Goal: Information Seeking & Learning: Learn about a topic

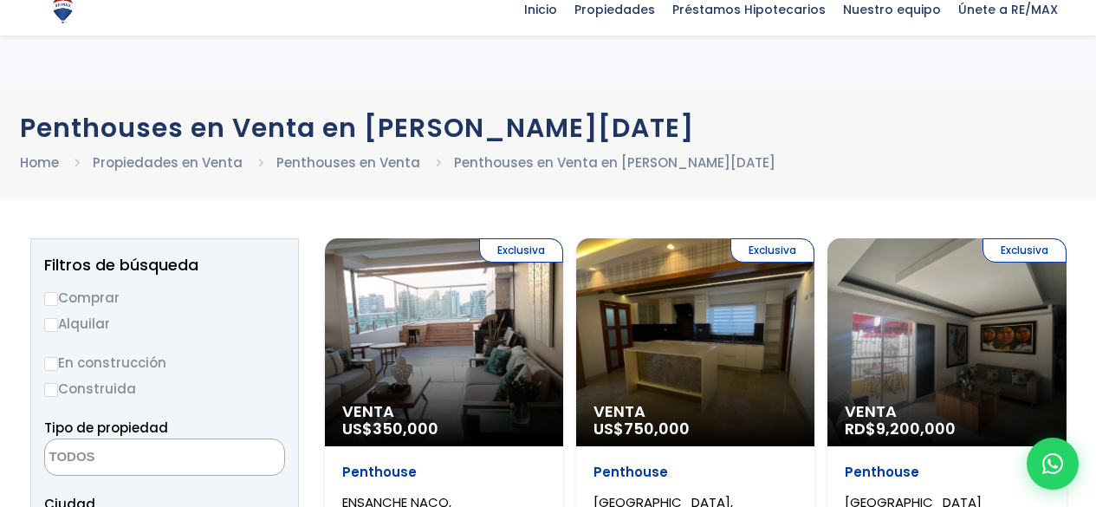
select select
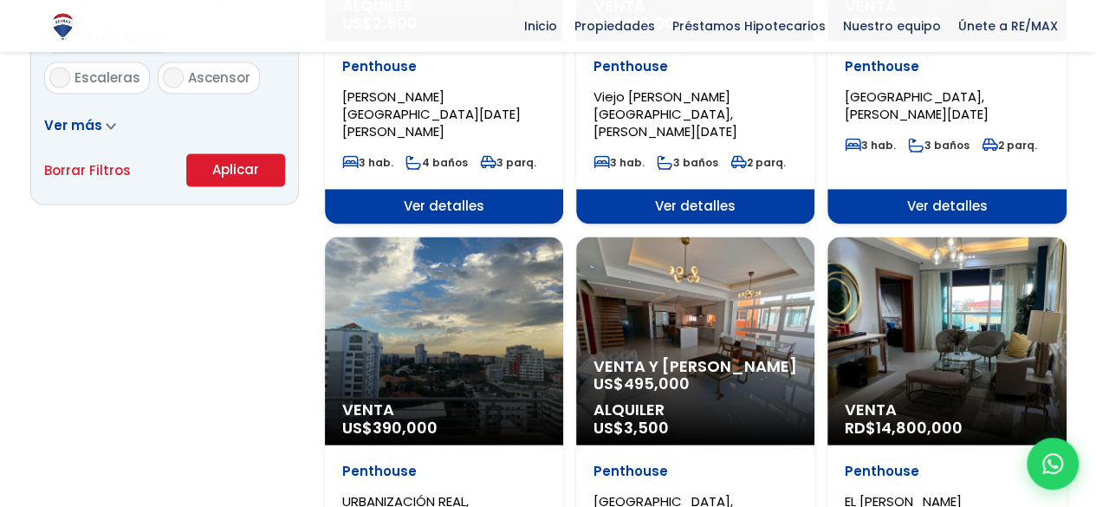
scroll to position [1300, 0]
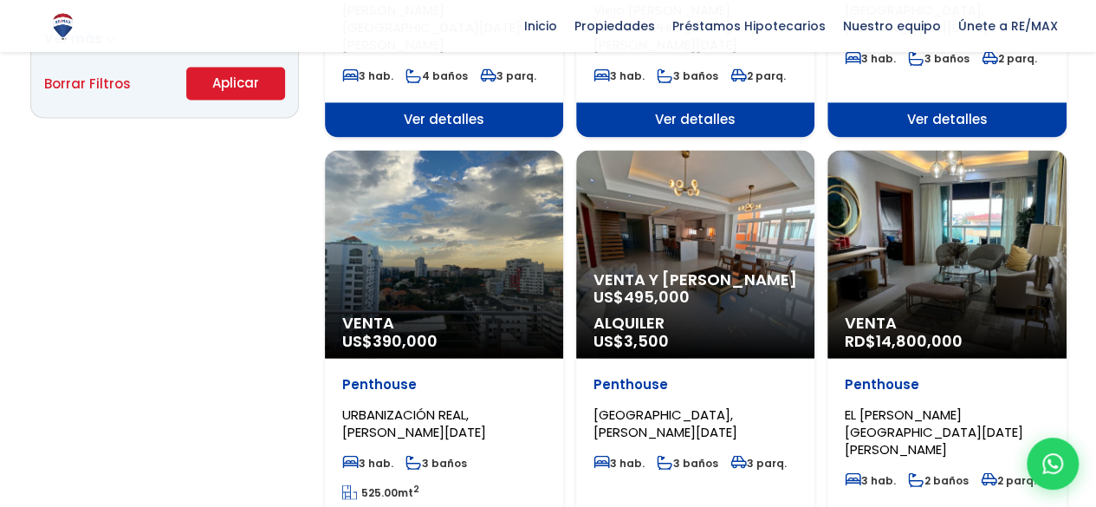
click at [461, 179] on div "Venta US$ 390,000" at bounding box center [444, 254] width 238 height 208
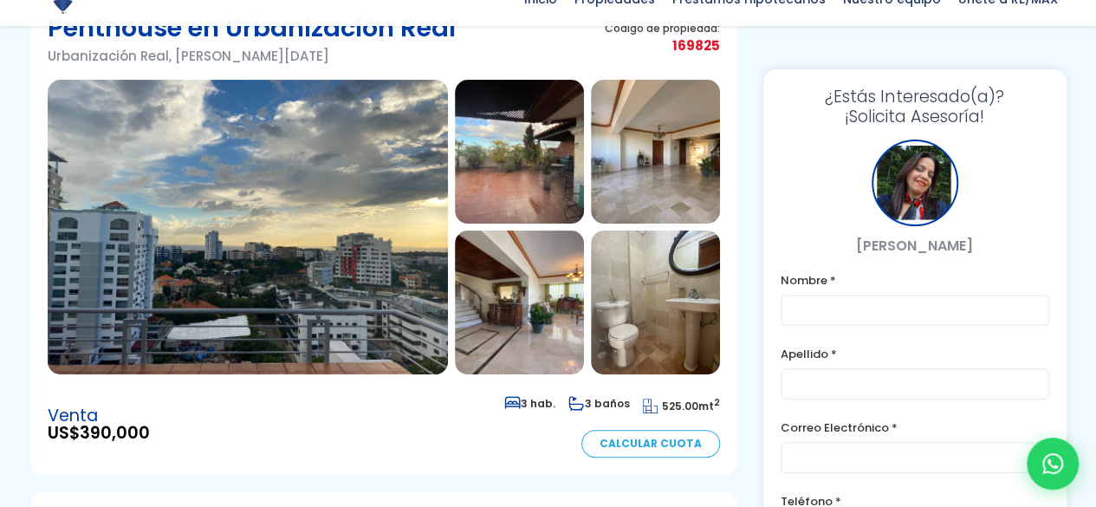
scroll to position [173, 0]
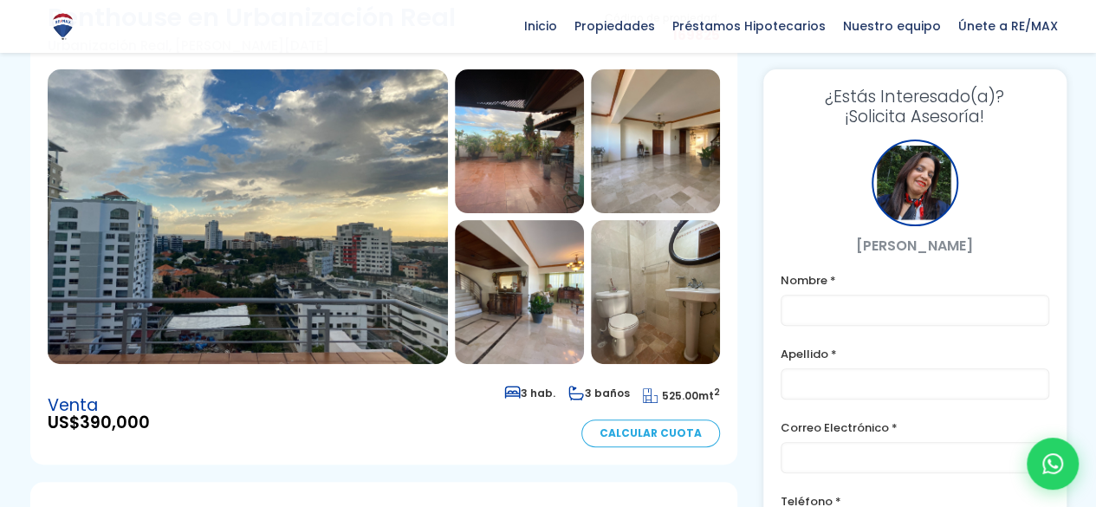
click at [499, 135] on img at bounding box center [519, 141] width 129 height 144
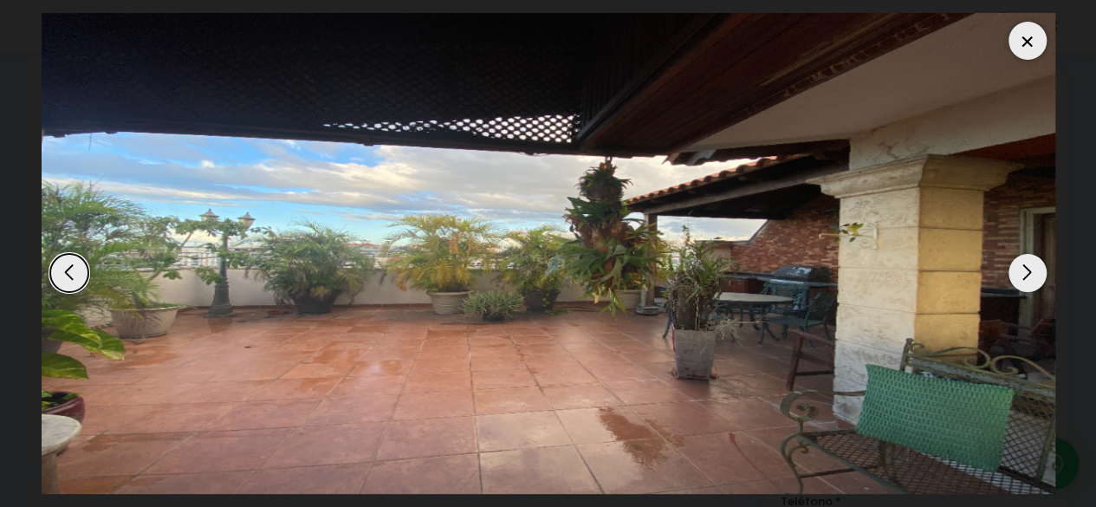
click at [1024, 271] on div "Next slide" at bounding box center [1028, 273] width 38 height 38
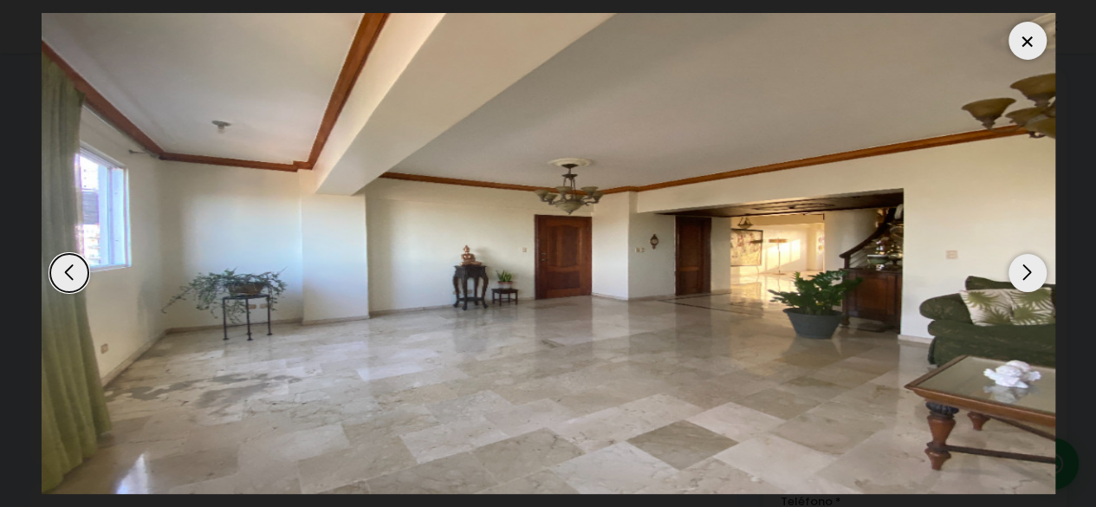
click at [1024, 271] on div "Next slide" at bounding box center [1028, 273] width 38 height 38
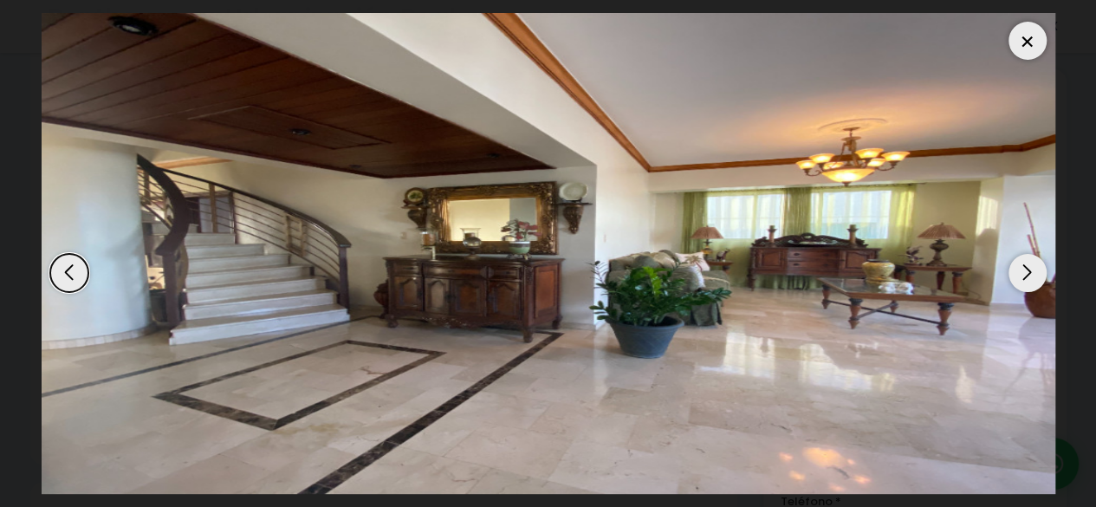
click at [1024, 271] on div "Next slide" at bounding box center [1028, 273] width 38 height 38
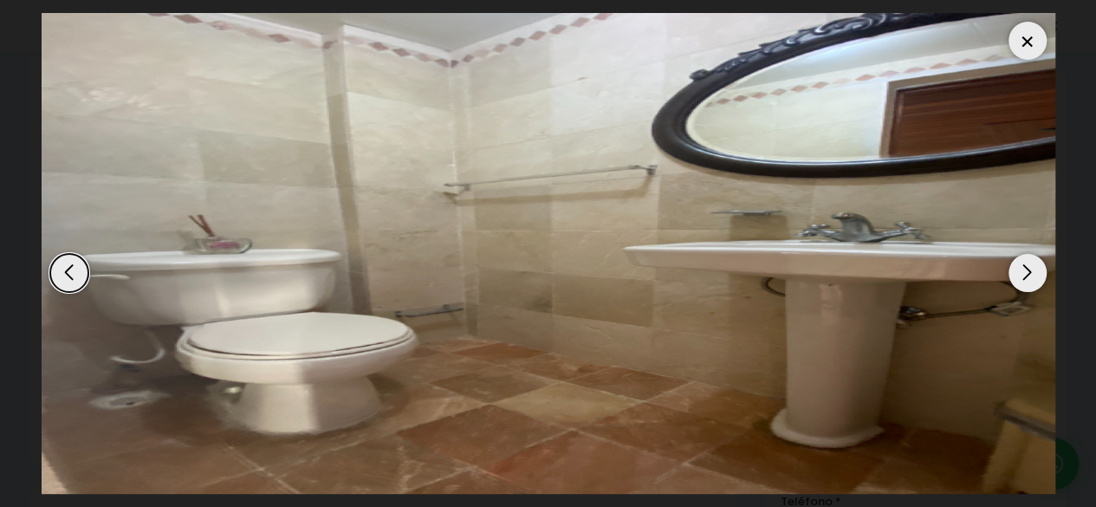
click at [1024, 271] on div "Next slide" at bounding box center [1028, 273] width 38 height 38
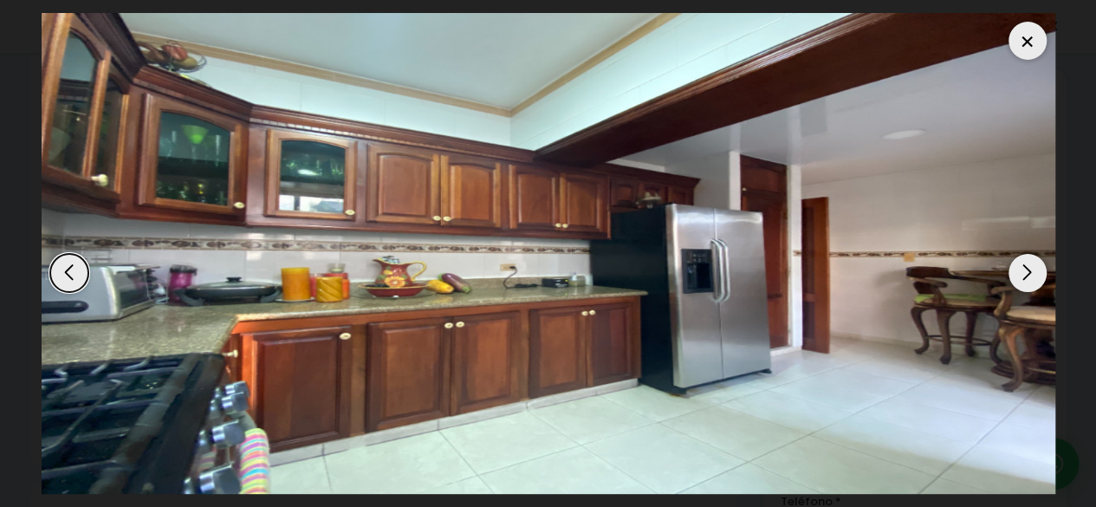
click at [1024, 271] on div "Next slide" at bounding box center [1028, 273] width 38 height 38
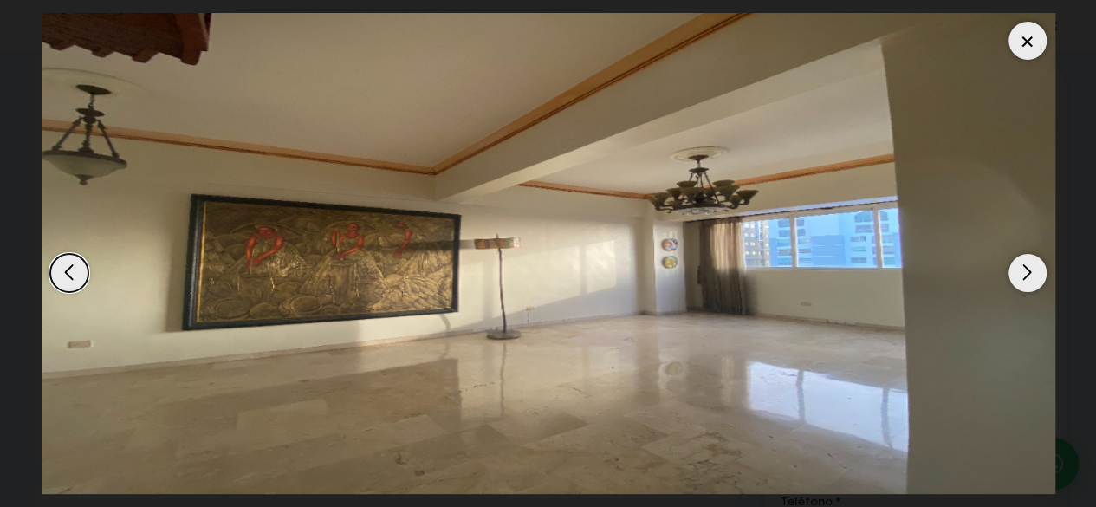
click at [1024, 271] on div "Next slide" at bounding box center [1028, 273] width 38 height 38
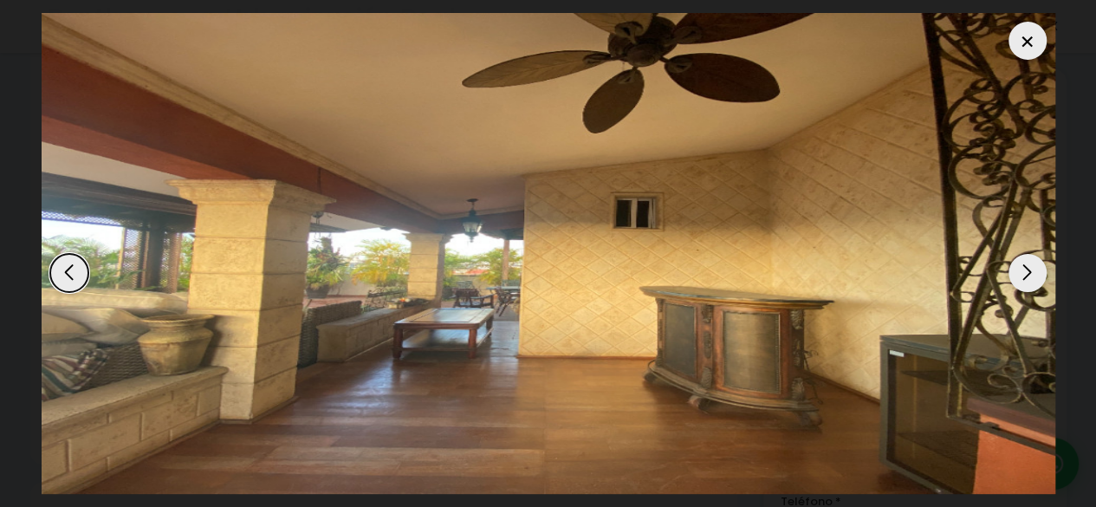
click at [1024, 271] on div "Next slide" at bounding box center [1028, 273] width 38 height 38
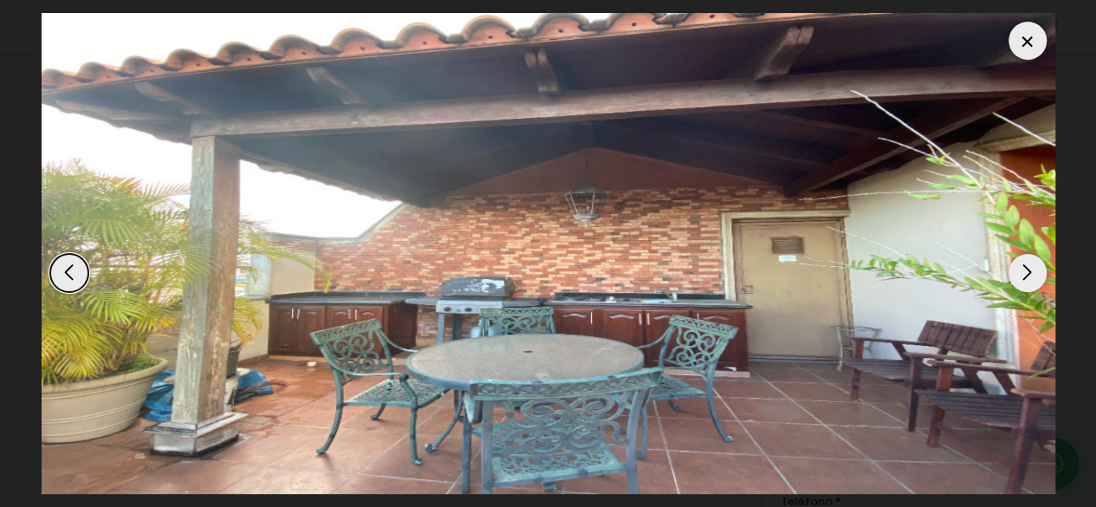
click at [1024, 271] on div "Next slide" at bounding box center [1028, 273] width 38 height 38
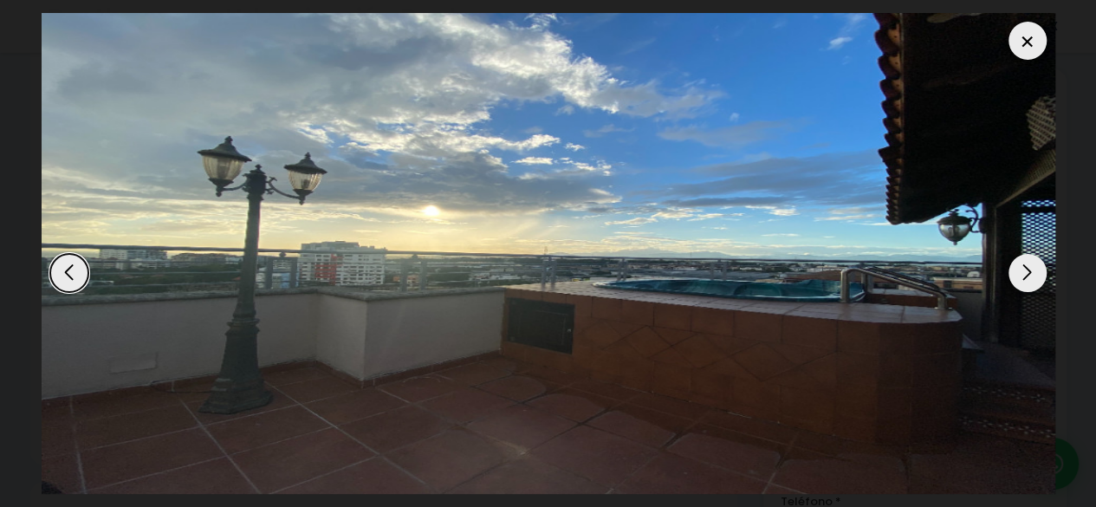
click at [1020, 270] on div "Next slide" at bounding box center [1028, 273] width 38 height 38
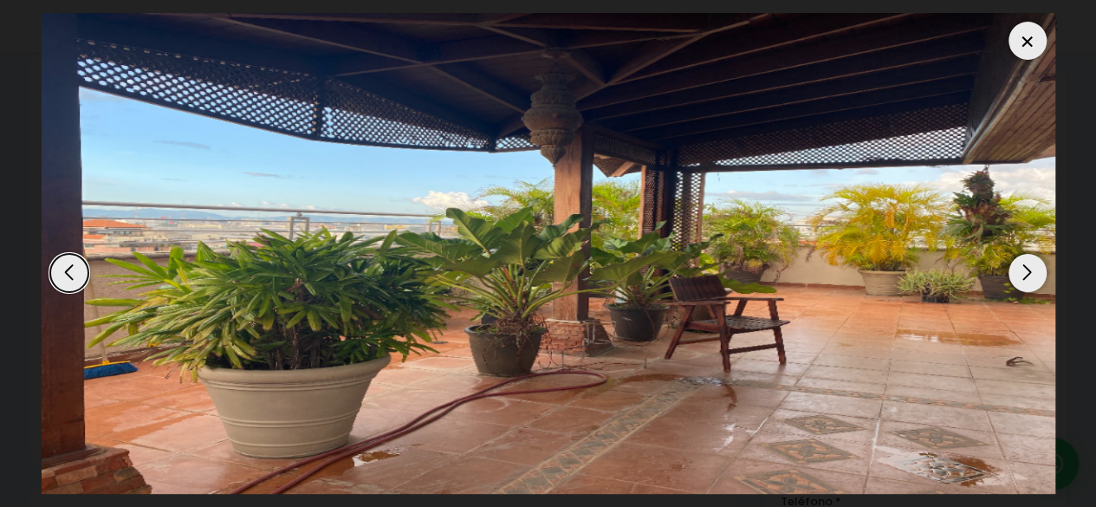
click at [1020, 270] on div "Next slide" at bounding box center [1028, 273] width 38 height 38
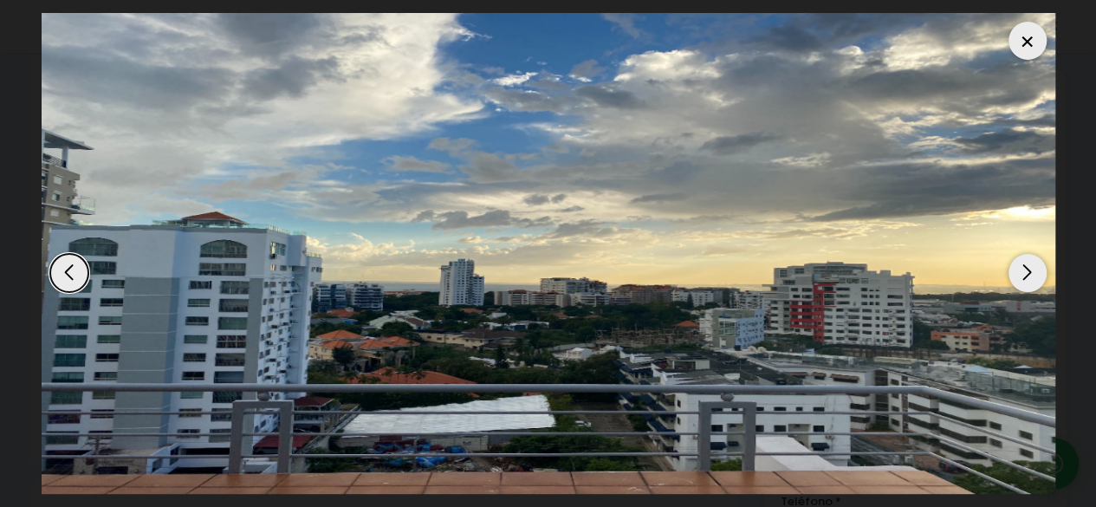
click at [1020, 270] on div "Next slide" at bounding box center [1028, 273] width 38 height 38
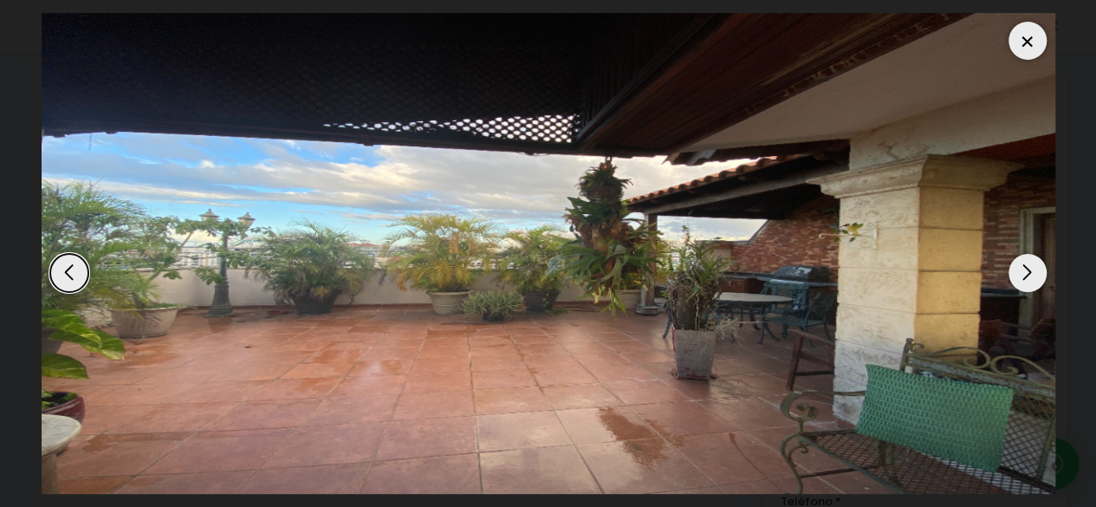
click at [1020, 270] on div "Next slide" at bounding box center [1028, 273] width 38 height 38
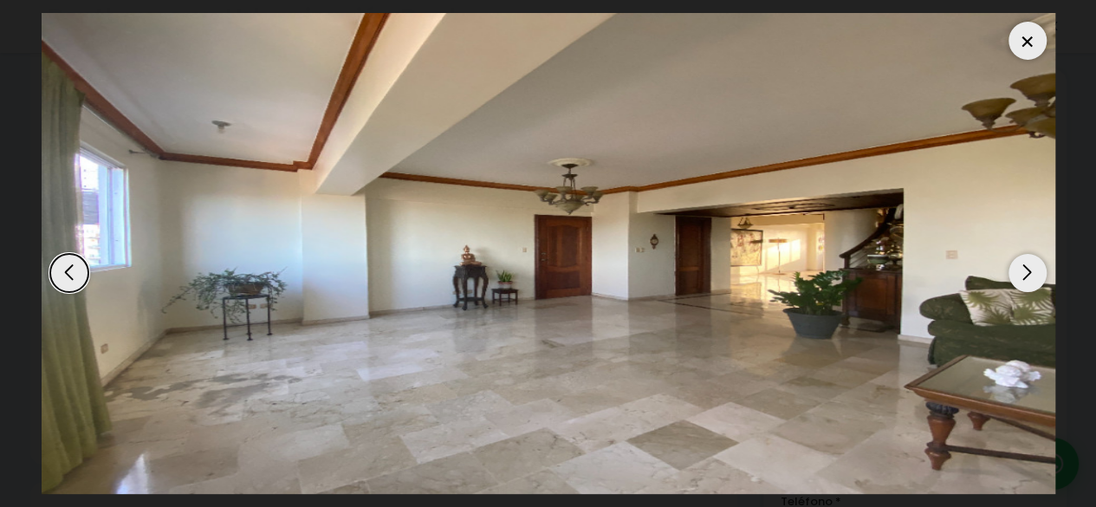
click at [1020, 270] on div "Next slide" at bounding box center [1028, 273] width 38 height 38
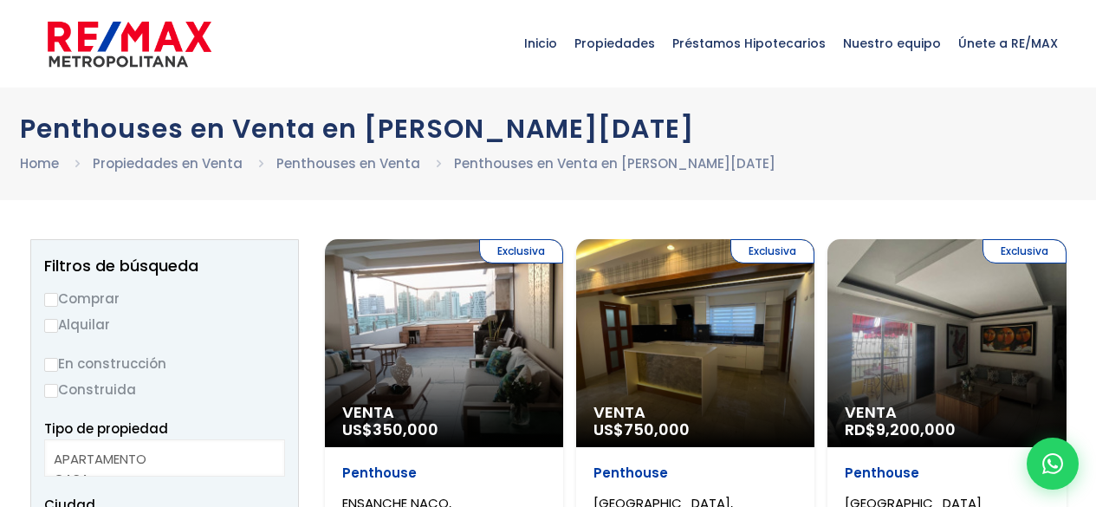
select select
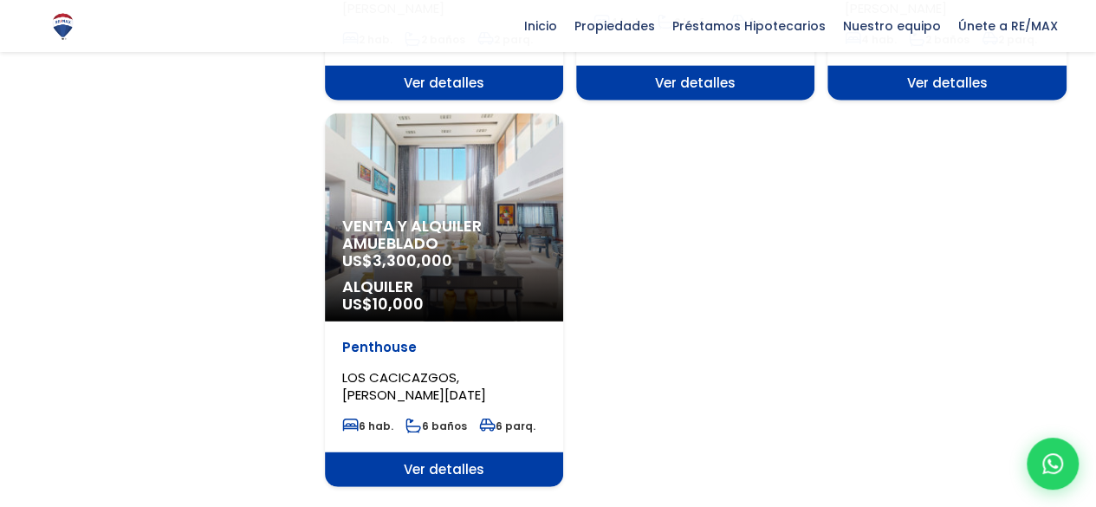
scroll to position [2167, 0]
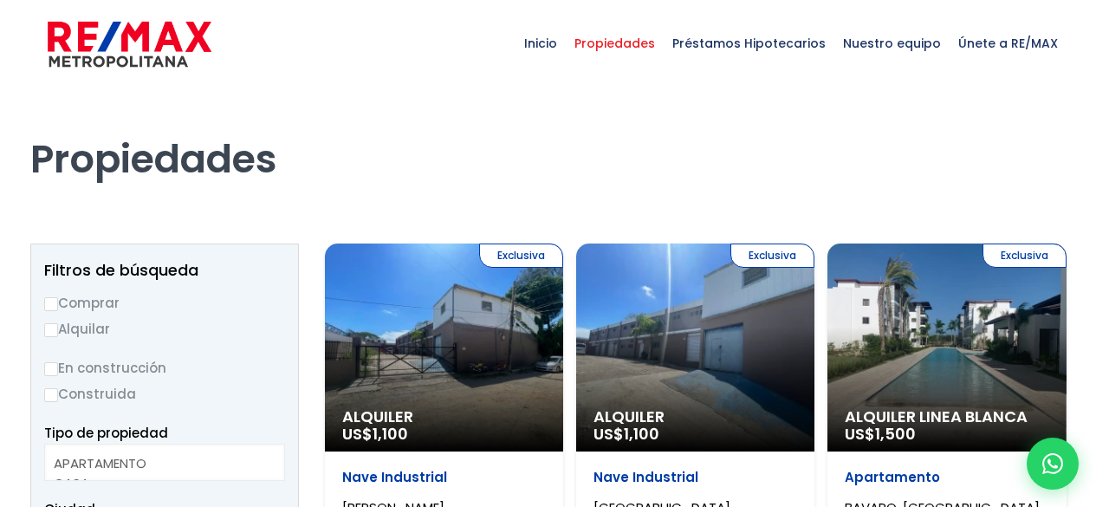
select select
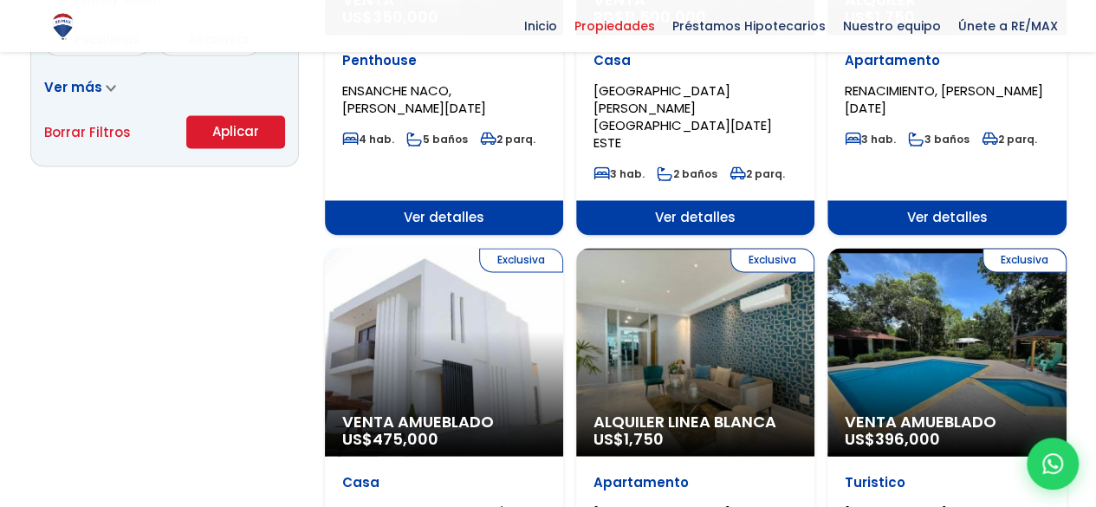
scroll to position [1387, 0]
